Goal: Task Accomplishment & Management: Manage account settings

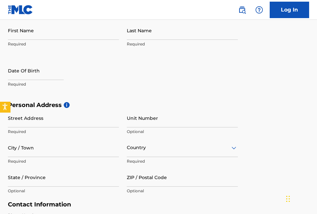
scroll to position [131, 0]
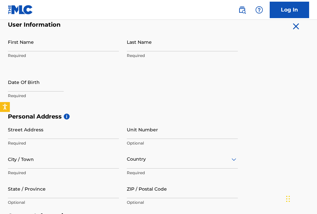
click at [277, 11] on link "Log In" at bounding box center [289, 10] width 39 height 16
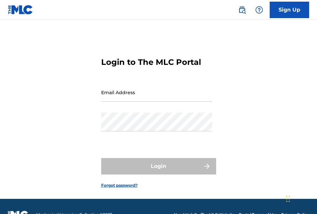
type input "[EMAIL_ADDRESS][DOMAIN_NAME]"
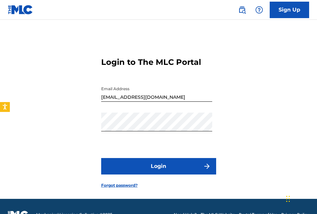
click at [140, 168] on button "Login" at bounding box center [158, 166] width 115 height 16
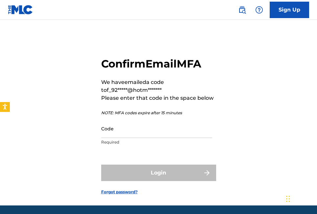
click at [153, 127] on input "Code" at bounding box center [156, 128] width 111 height 19
paste input "597443"
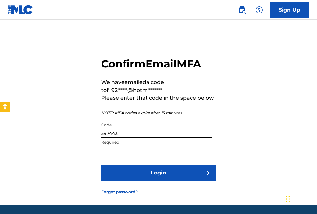
type input "597443"
click at [153, 169] on button "Login" at bounding box center [158, 172] width 115 height 16
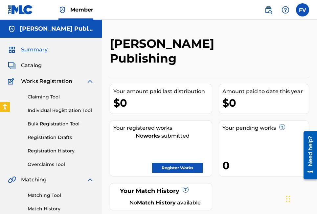
click at [91, 82] on img at bounding box center [90, 81] width 8 height 8
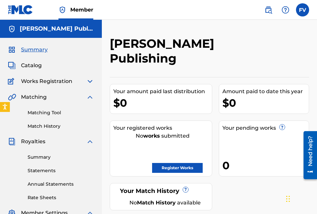
click at [89, 95] on img at bounding box center [90, 97] width 8 height 8
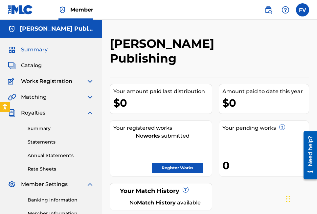
click at [88, 111] on img at bounding box center [90, 113] width 8 height 8
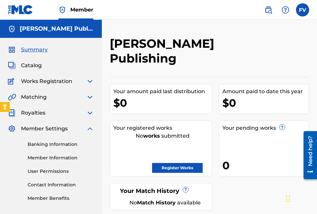
click at [90, 128] on img at bounding box center [90, 129] width 8 height 8
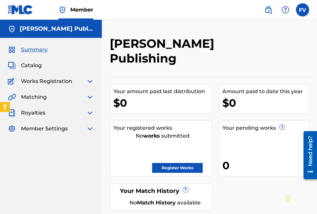
click at [89, 81] on img at bounding box center [90, 81] width 8 height 8
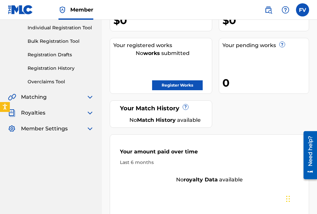
scroll to position [99, 0]
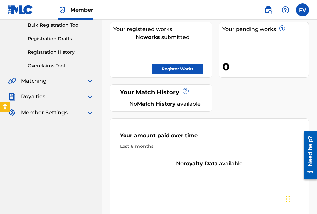
click at [90, 97] on img at bounding box center [90, 97] width 8 height 8
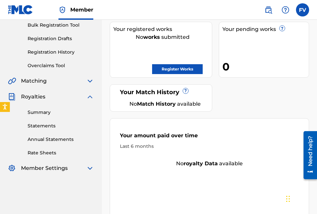
click at [87, 169] on img at bounding box center [90, 168] width 8 height 8
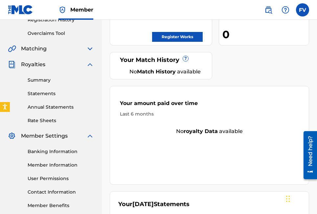
scroll to position [131, 0]
